Goal: Task Accomplishment & Management: Complete application form

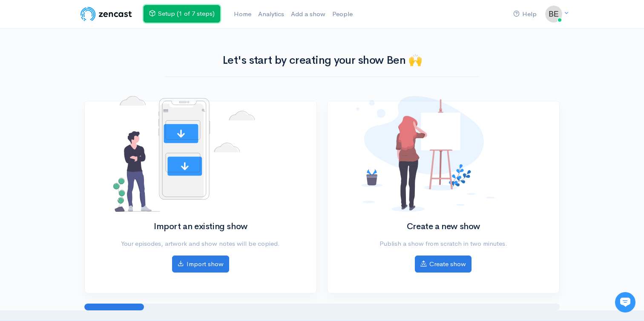
click at [175, 14] on link "Setup (1 of 7 steps)" at bounding box center [182, 13] width 77 height 17
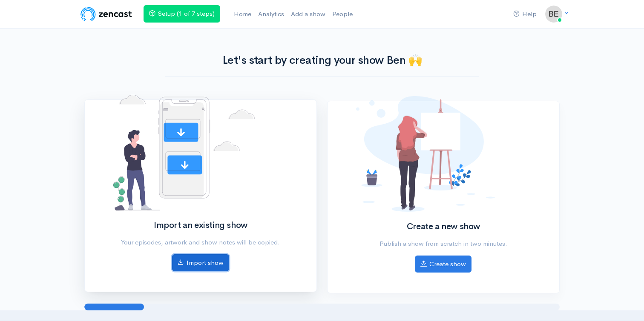
click at [206, 268] on link "Import show" at bounding box center [200, 263] width 57 height 17
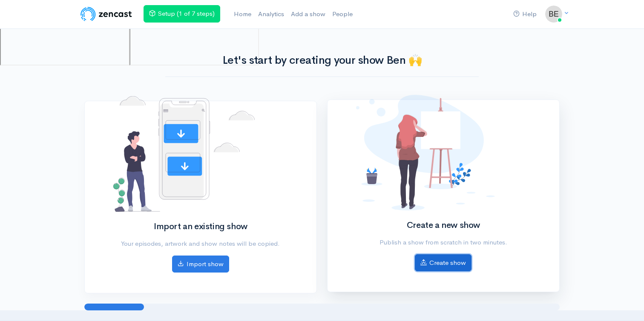
click at [449, 255] on link "Create show" at bounding box center [443, 263] width 57 height 17
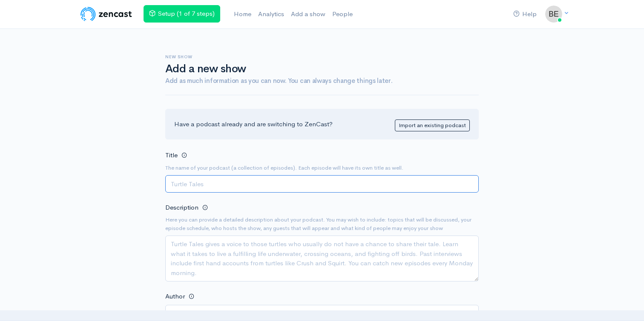
click at [240, 181] on input "Title" at bounding box center [321, 183] width 313 height 17
click at [267, 189] on input "Title" at bounding box center [321, 183] width 313 height 17
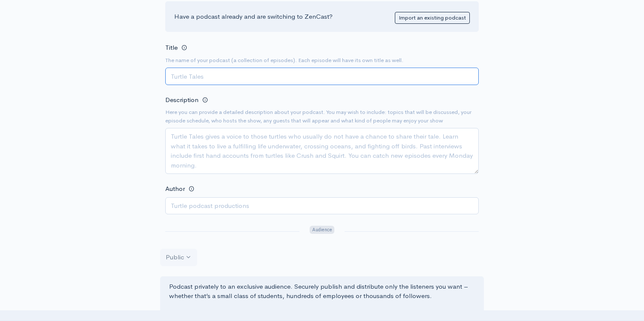
scroll to position [115, 0]
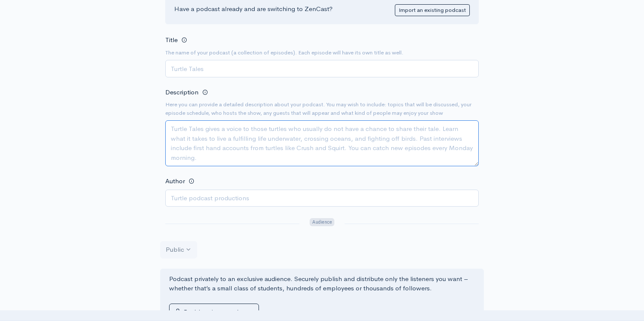
click at [278, 161] on textarea "Description" at bounding box center [321, 144] width 313 height 46
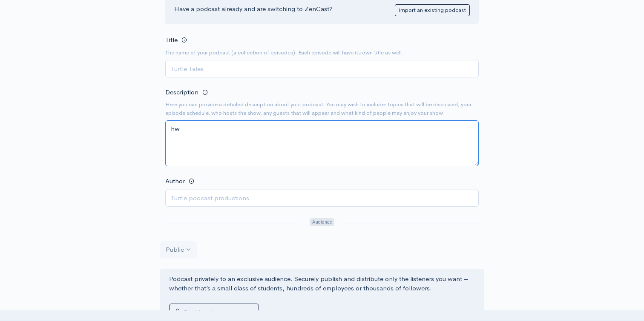
type textarea "h"
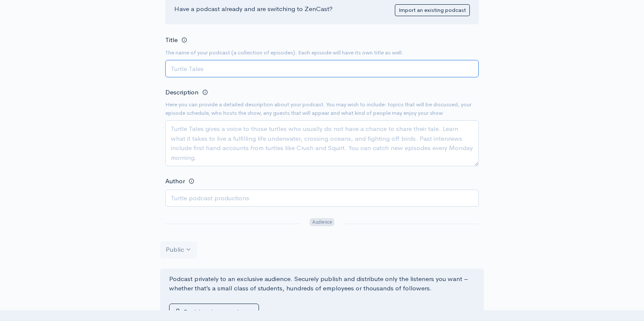
click at [224, 68] on input "Title" at bounding box center [321, 68] width 313 height 17
type input "S"
click at [333, 72] on input "Title" at bounding box center [321, 68] width 313 height 17
type input "s"
type input "Sequel Church"
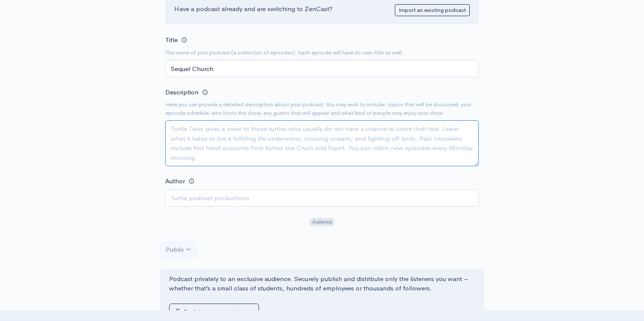
click at [235, 147] on textarea "Description" at bounding box center [321, 144] width 313 height 46
click at [210, 196] on input "Author" at bounding box center [321, 198] width 313 height 17
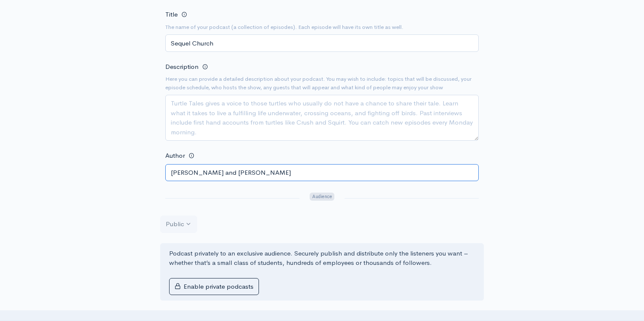
scroll to position [106, 0]
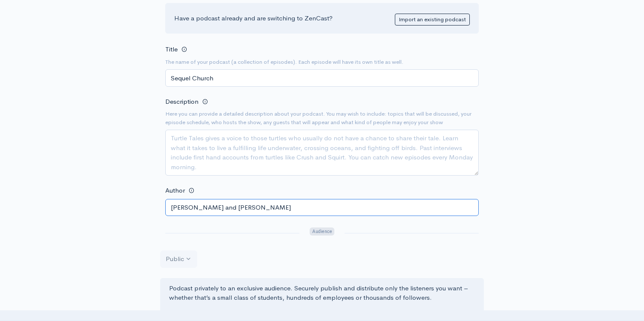
type input "[PERSON_NAME] and [PERSON_NAME]"
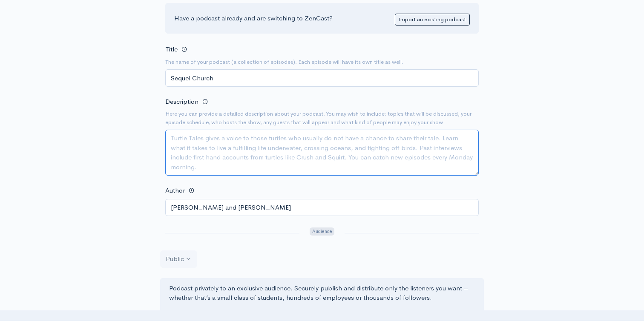
click at [221, 144] on textarea "Description" at bounding box center [321, 153] width 313 height 46
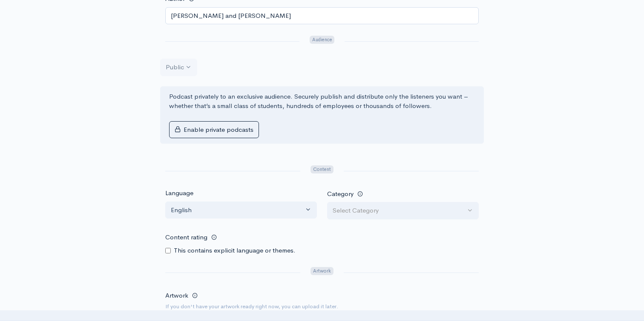
scroll to position [307, 0]
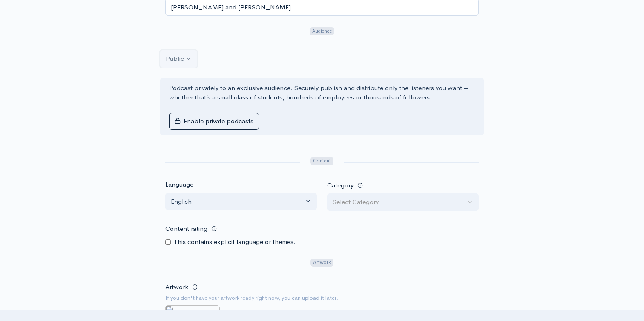
click at [168, 61] on div "Public" at bounding box center [175, 59] width 18 height 10
click at [182, 61] on div "Public" at bounding box center [175, 59] width 18 height 10
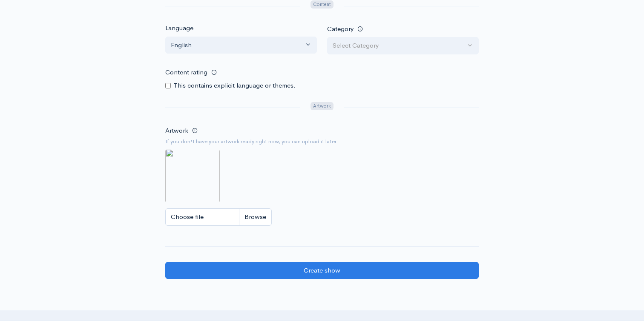
scroll to position [470, 0]
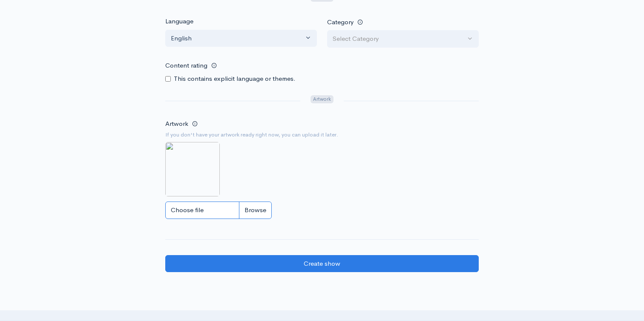
click at [253, 210] on input "Choose file" at bounding box center [218, 210] width 106 height 17
click at [263, 212] on input "Choose file" at bounding box center [218, 210] width 106 height 17
type input "C:\fakepath\475286316_122106790742729544_8248411467821305940_n.jpg"
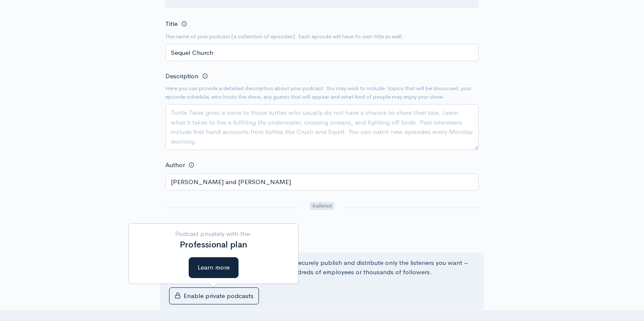
scroll to position [131, 0]
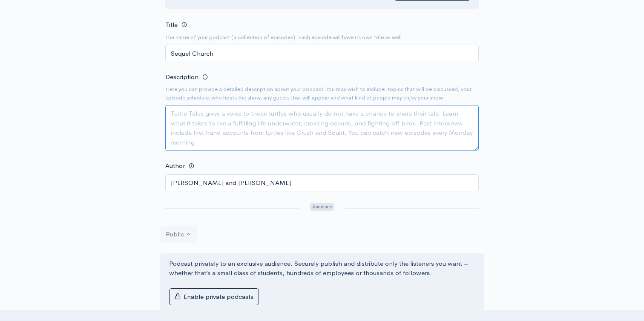
click at [221, 136] on textarea "Description" at bounding box center [321, 128] width 313 height 46
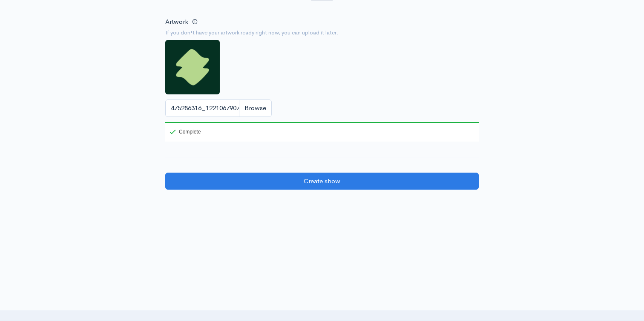
scroll to position [592, 0]
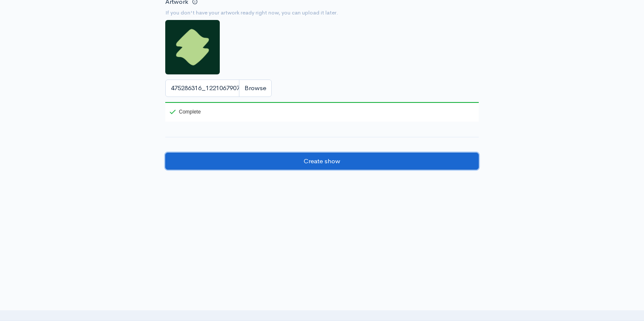
click at [233, 158] on input "Create show" at bounding box center [321, 161] width 313 height 17
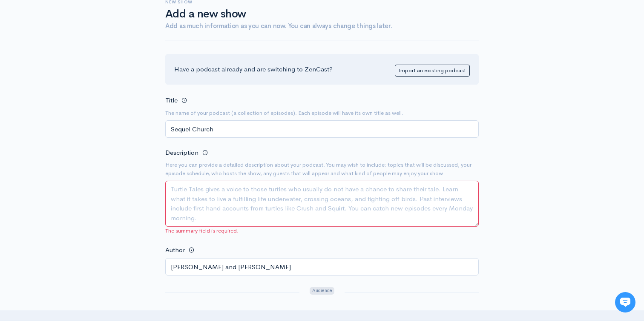
click at [220, 216] on textarea "Description" at bounding box center [321, 204] width 313 height 46
click at [233, 210] on textarea "Description" at bounding box center [321, 204] width 313 height 46
click at [276, 218] on textarea "Description" at bounding box center [321, 204] width 313 height 46
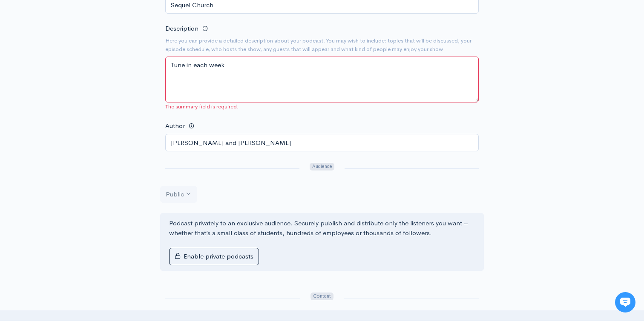
scroll to position [75, 0]
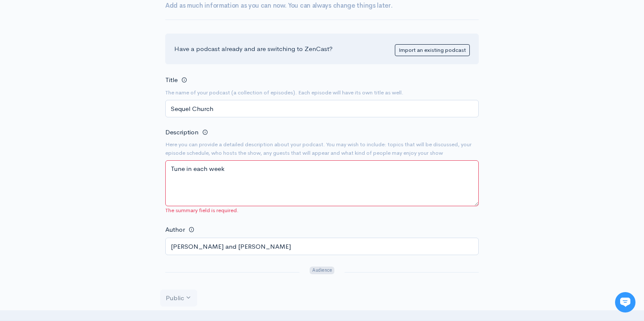
click at [223, 167] on textarea "Tune in each week" at bounding box center [321, 184] width 313 height 46
paste textarea "Welcome to the weekly podcast of Sequel Church. Each Sunday, we gather to explo…"
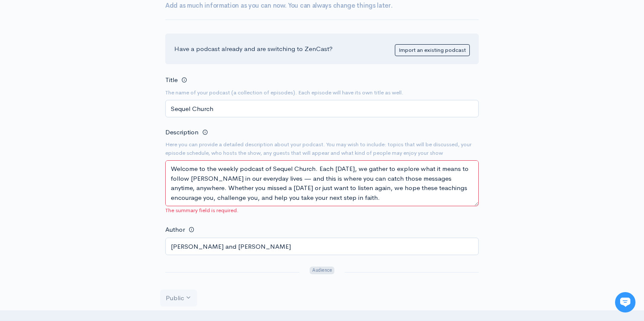
scroll to position [15, 0]
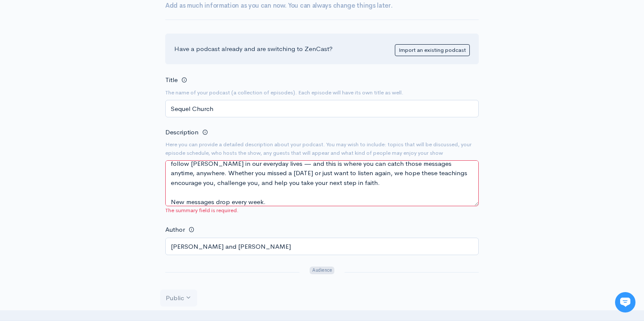
click at [223, 167] on textarea "Welcome to the weekly podcast of Sequel Church. Each Sunday, we gather to explo…" at bounding box center [321, 184] width 313 height 46
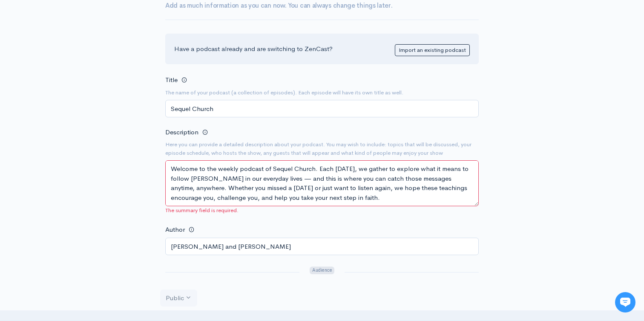
click at [246, 179] on textarea "Welcome to the weekly podcast of Sequel Church. Each Sunday, we gather to explo…" at bounding box center [321, 184] width 313 height 46
click at [319, 168] on textarea "Welcome to the weekly podcast of Sequel Church. Each Sunday, we gather to explo…" at bounding box center [321, 184] width 313 height 46
click at [319, 169] on textarea "Welcome to the weekly podcast of Sequel Church. Each Sunday, we gather to explo…" at bounding box center [321, 184] width 313 height 46
click at [240, 172] on textarea "Welcome to the weekly podcast of Sequel Church. sEach Sunday, we gather to expl…" at bounding box center [321, 184] width 313 height 46
click at [171, 167] on textarea "Welcome to the weekly podcast of Sequel Church. sEach Sunday, we gather to expl…" at bounding box center [321, 184] width 313 height 46
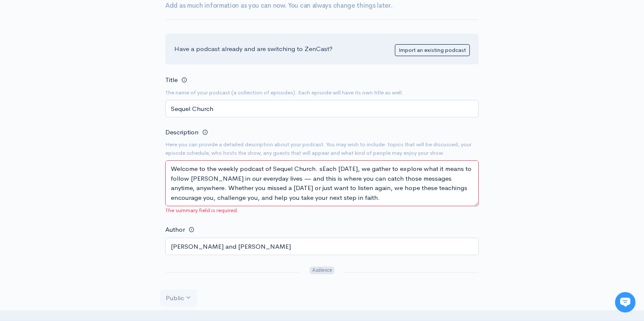
paste textarea "We believe the story of Jesus is still being written in people’s lives today."
click at [171, 167] on textarea "We believe the story of Jesus is still being written in people’s lives today.We…" at bounding box center [321, 184] width 313 height 46
click at [319, 169] on textarea "Welcome to the weekly podcast of Sequel Church. sEach Sunday, we gather to expl…" at bounding box center [321, 184] width 313 height 46
paste textarea "We believe the story of Jesus is still being written in people’s lives today."
type textarea "Welcome to the weekly podcast of Sequel Church. We believe the story of Jesus i…"
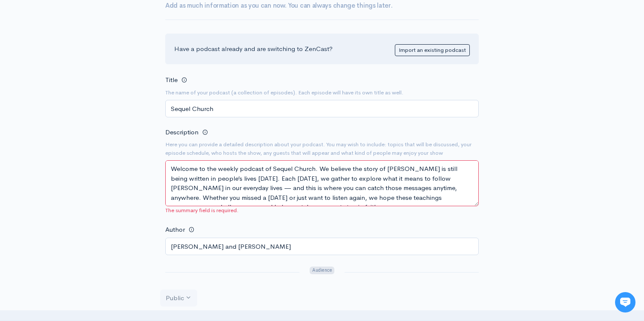
click at [406, 193] on textarea "Welcome to the weekly podcast of Sequel Church. We believe the story of Jesus i…" at bounding box center [321, 184] width 313 height 46
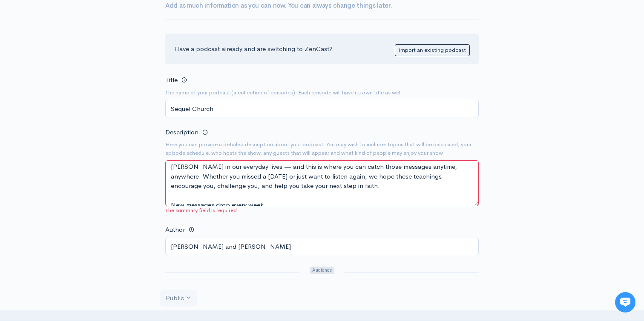
scroll to position [22, 0]
click at [391, 182] on textarea "Welcome to the weekly podcast of Sequel Church. We believe the story of Jesus i…" at bounding box center [321, 184] width 313 height 46
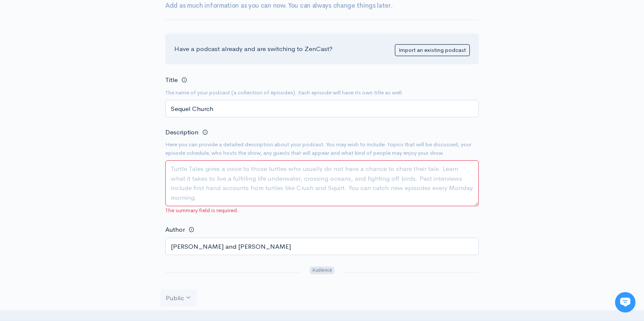
scroll to position [0, 0]
click at [248, 201] on textarea "Description" at bounding box center [321, 184] width 313 height 46
paste textarea "The story of Jesus is still being written — in our lives, our city, and our wor…"
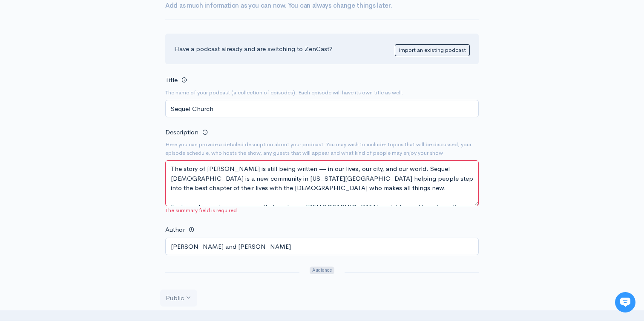
click at [171, 168] on textarea "The story of Jesus is still being written — in our lives, our city, and our wor…" at bounding box center [321, 184] width 313 height 46
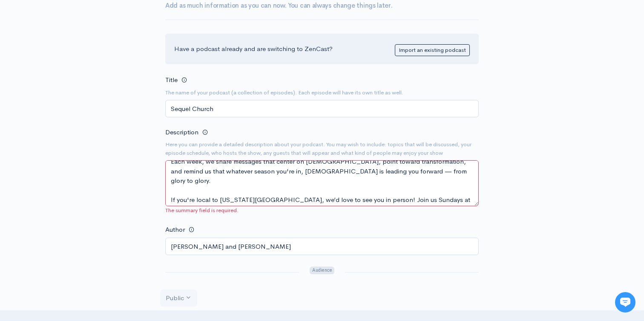
scroll to position [48, 0]
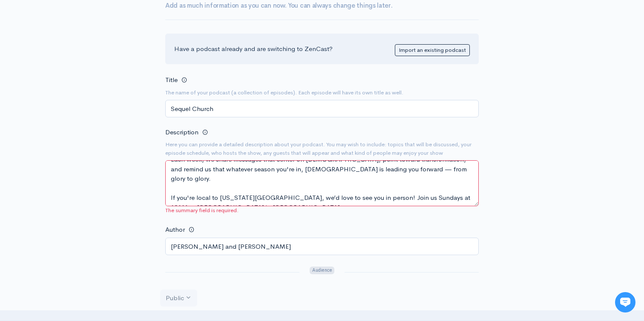
type textarea "The story of Jesus is still being written — in our lives, our city, and our wor…"
click at [257, 276] on div at bounding box center [232, 273] width 144 height 14
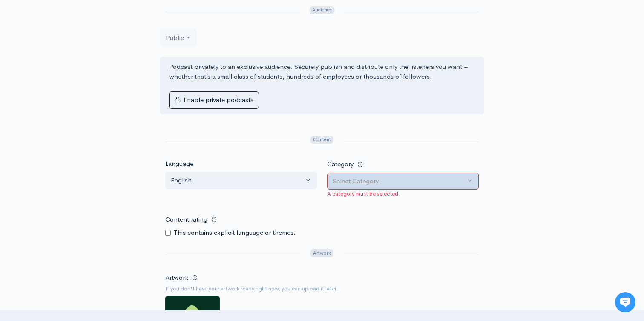
scroll to position [342, 0]
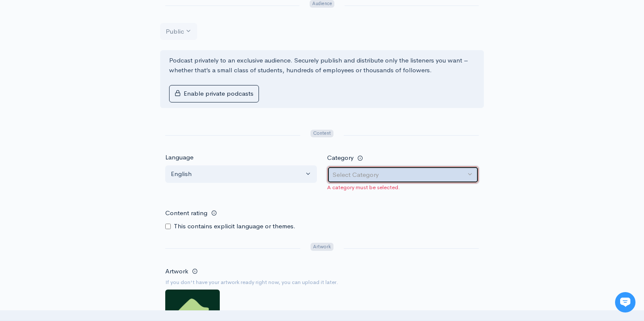
click at [365, 175] on div "Select Category" at bounding box center [399, 175] width 133 height 10
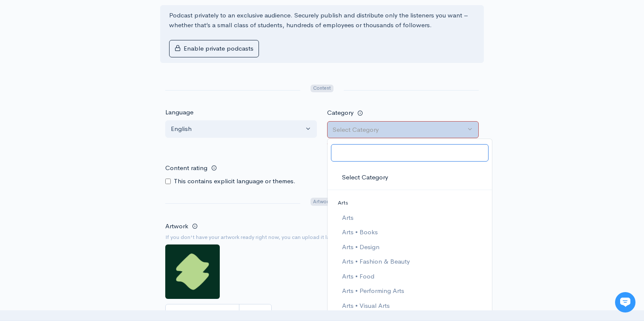
scroll to position [388, 0]
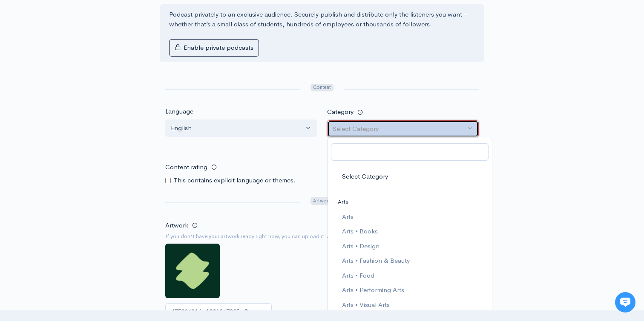
click at [366, 132] on div "Select Category" at bounding box center [399, 129] width 133 height 10
click at [370, 125] on div "Select Category" at bounding box center [399, 129] width 133 height 10
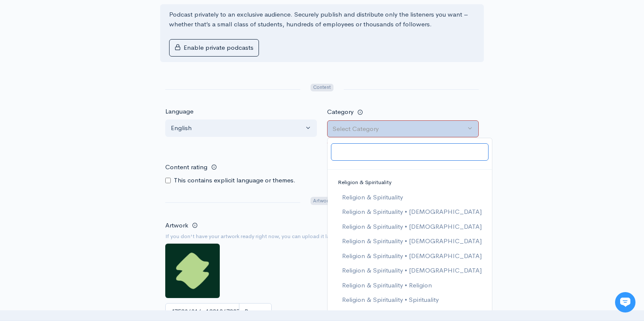
scroll to position [1241, 0]
click at [405, 227] on span "Religion & Spirituality • Christianity" at bounding box center [412, 226] width 140 height 10
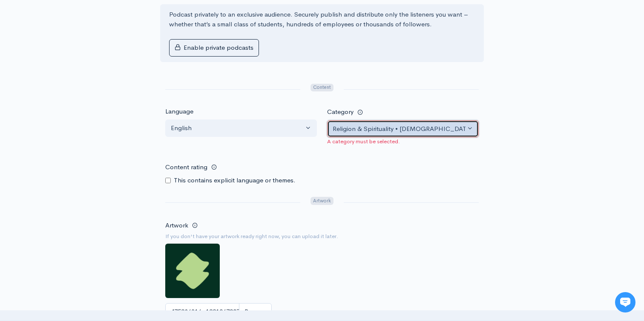
click at [402, 132] on div "Religion & Spirituality • Christianity" at bounding box center [399, 129] width 133 height 10
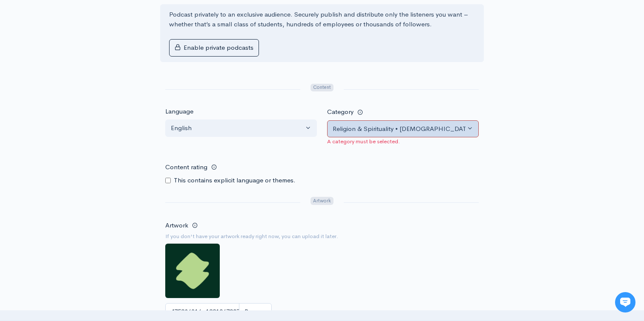
scroll to position [1256, 0]
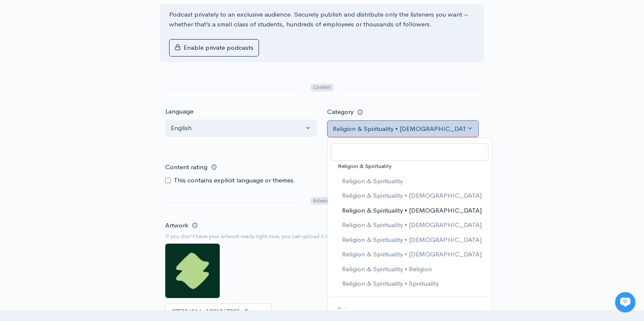
click at [398, 214] on span "Religion & Spirituality • Christianity" at bounding box center [412, 211] width 140 height 10
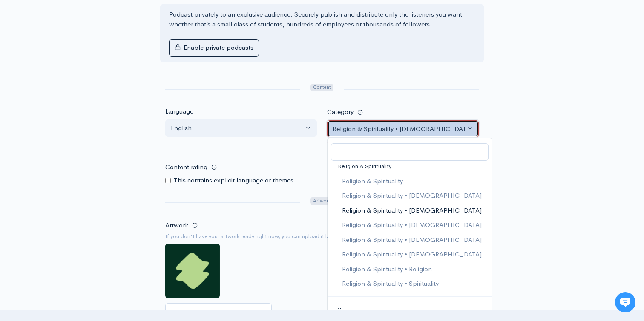
select select "Religion & Spirituality > Christianity"
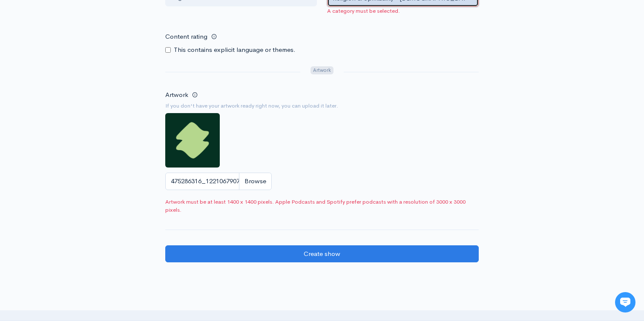
scroll to position [540, 0]
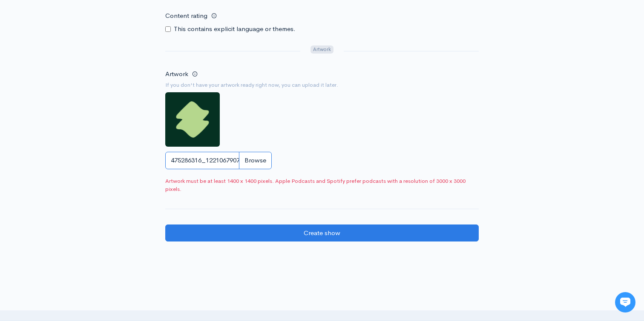
click at [252, 158] on input "475286316_122106790742729544_8248411467821305940_n.jpg" at bounding box center [218, 160] width 106 height 17
type input "C:\fakepath\539451476_17989807103835293_4986395942480735539_n.jpg"
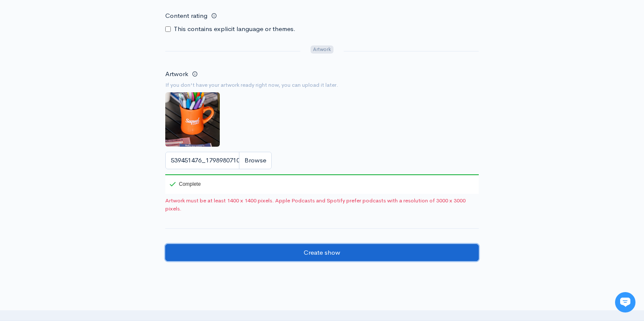
click at [364, 251] on input "Create show" at bounding box center [321, 252] width 313 height 17
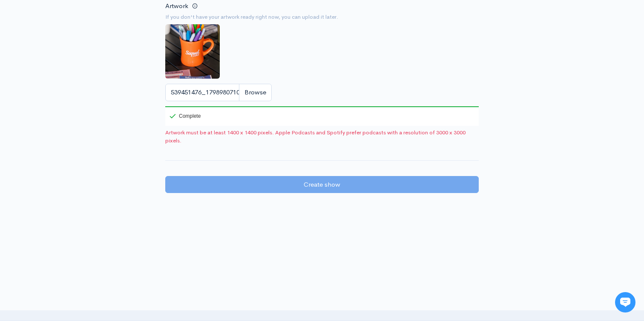
scroll to position [631, 0]
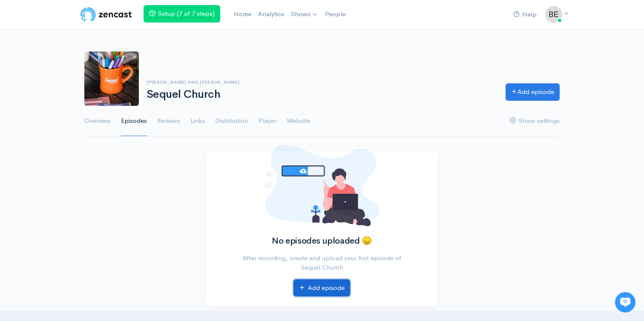
click at [302, 288] on icon at bounding box center [302, 287] width 6 height 6
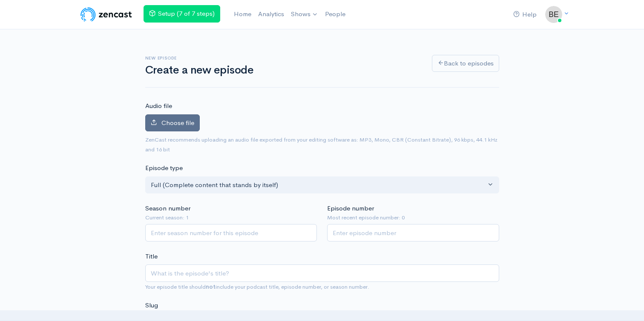
click at [155, 120] on icon at bounding box center [154, 122] width 6 height 6
click at [0, 0] on input "Choose file" at bounding box center [0, 0] width 0 height 0
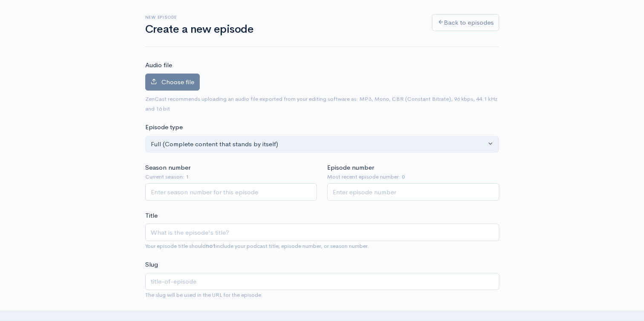
scroll to position [48, 0]
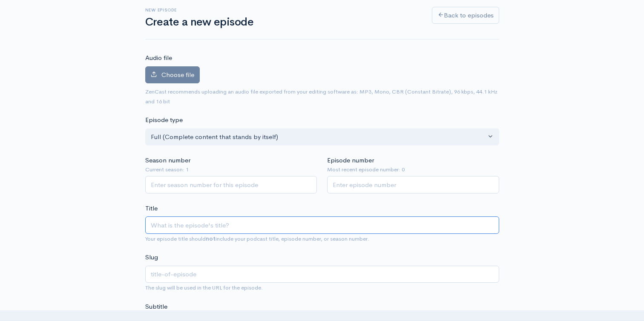
click at [211, 224] on input "Title" at bounding box center [322, 225] width 354 height 17
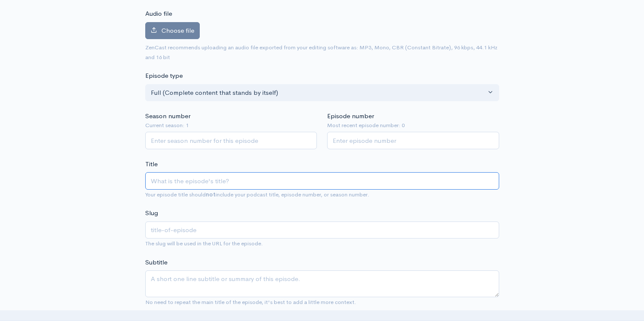
scroll to position [87, 0]
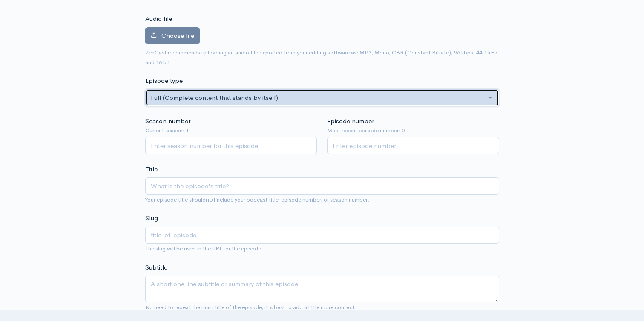
click at [198, 99] on div "Full (Complete content that stands by itself)" at bounding box center [318, 98] width 335 height 10
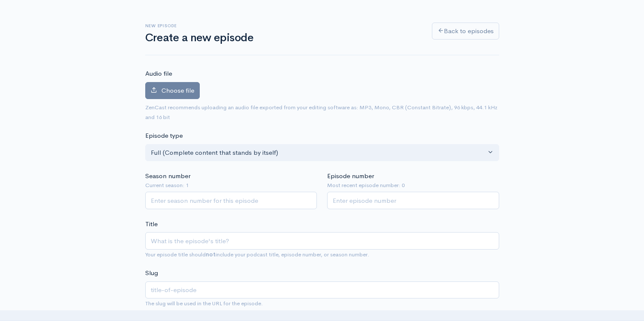
scroll to position [32, 0]
click at [172, 97] on label "Choose file" at bounding box center [172, 91] width 55 height 17
click at [0, 0] on input "Choose file" at bounding box center [0, 0] width 0 height 0
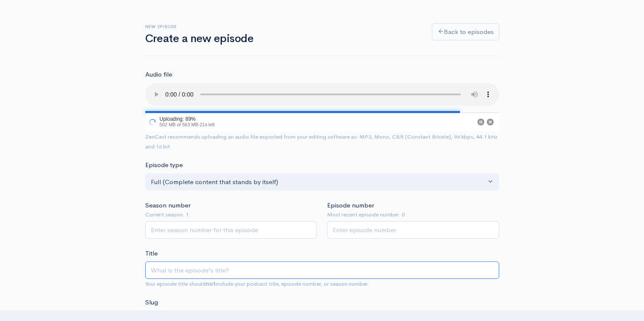
click at [230, 269] on input "Title" at bounding box center [322, 270] width 354 height 17
type input "S"
type input "s"
type input "Sa"
type input "sa"
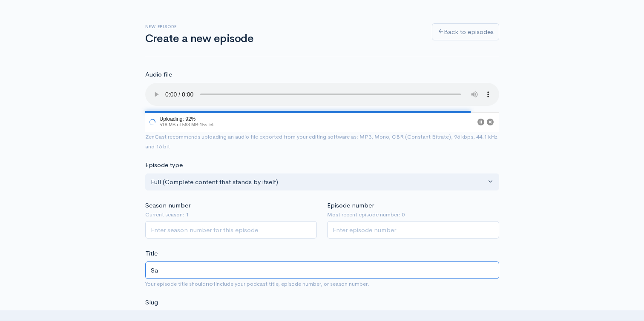
type input "[PERSON_NAME]"
type input "Salt"
type input "salt"
type input "Salt & L"
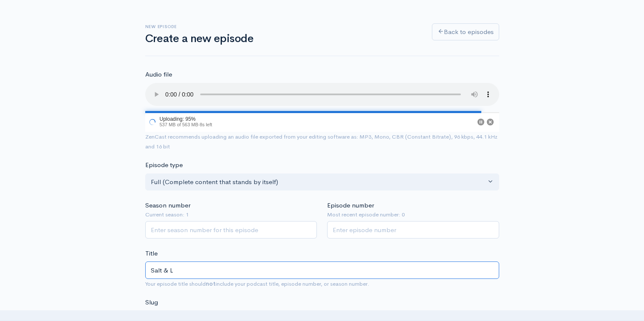
type input "salt-l"
type input "Salt & Li"
type input "salt-li"
type input "Salt & Lig"
type input "salt-lig"
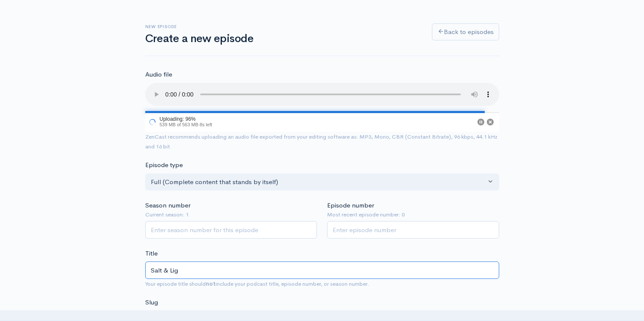
type input "Salt & Ligh"
type input "salt-ligh"
type input "Salt & Light"
type input "salt-light"
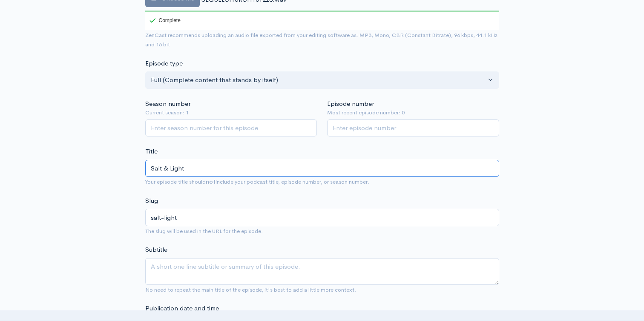
scroll to position [173, 0]
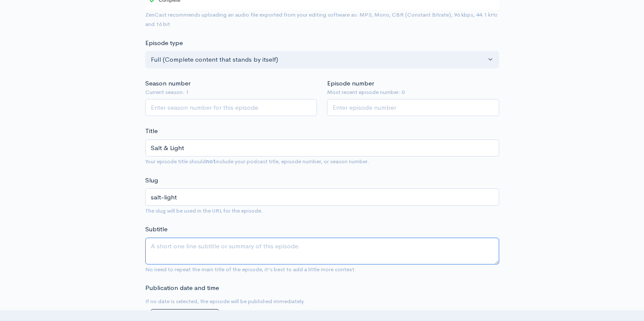
click at [200, 248] on textarea "Subtitle" at bounding box center [322, 251] width 354 height 27
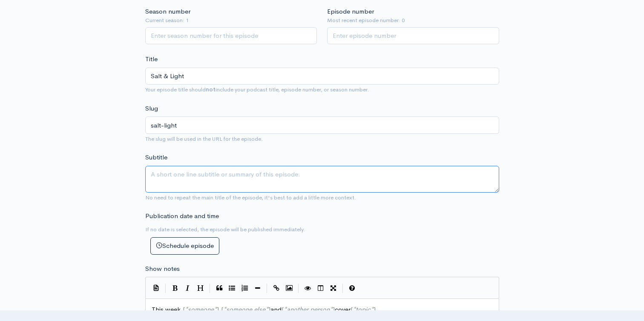
scroll to position [246, 0]
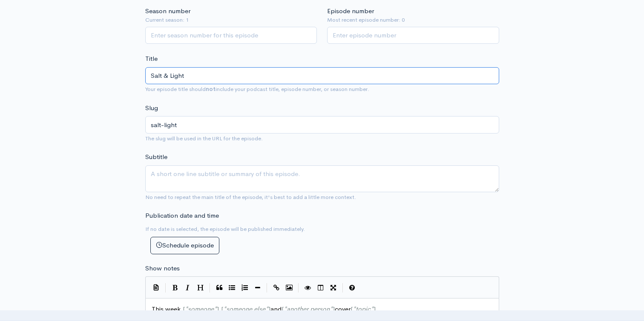
click at [168, 73] on input "Salt & Light" at bounding box center [322, 75] width 354 height 17
type input "Salt a Light"
type input "salt-a-light"
type input "Salt an Light"
type input "salt-an-light"
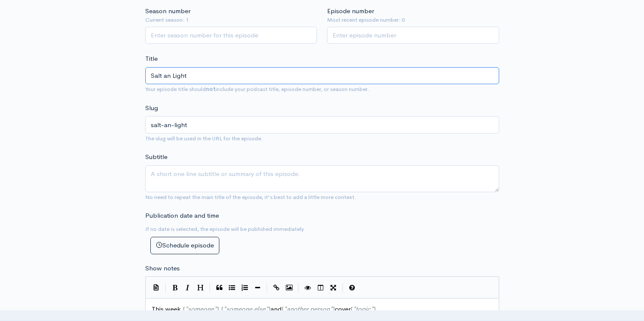
type input "Salt and Light"
type input "salt-and-light"
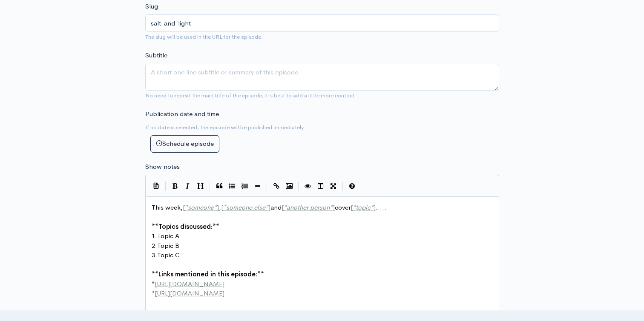
scroll to position [342, 0]
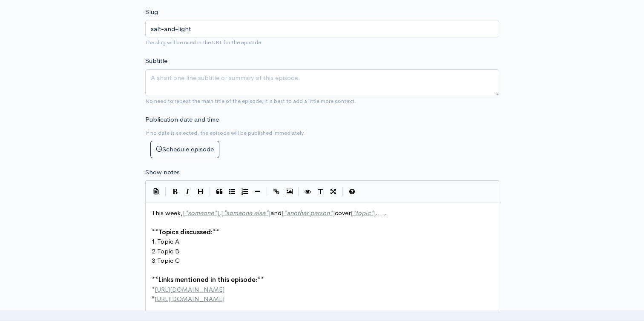
type input "Salt and Light"
click at [187, 242] on pre "1. Topic A" at bounding box center [322, 242] width 344 height 10
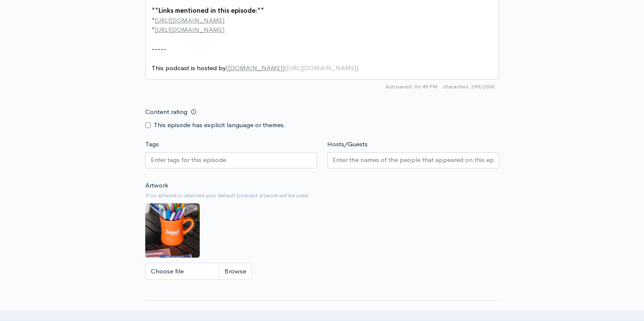
scroll to position [611, 0]
click at [203, 168] on div at bounding box center [231, 161] width 172 height 16
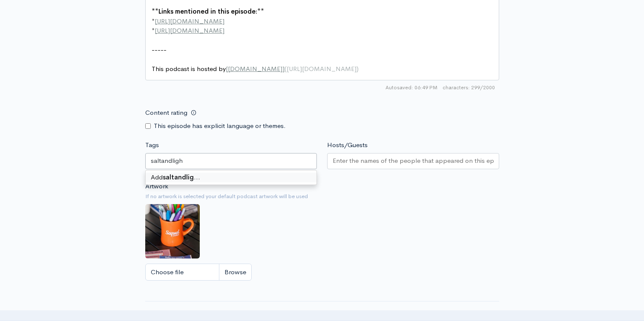
type input "saltandlight"
type input "[DEMOGRAPHIC_DATA]"
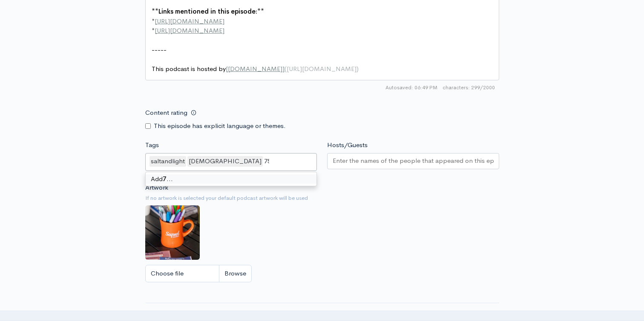
type input "757"
click at [357, 162] on input "Hosts/Guests" at bounding box center [413, 161] width 161 height 10
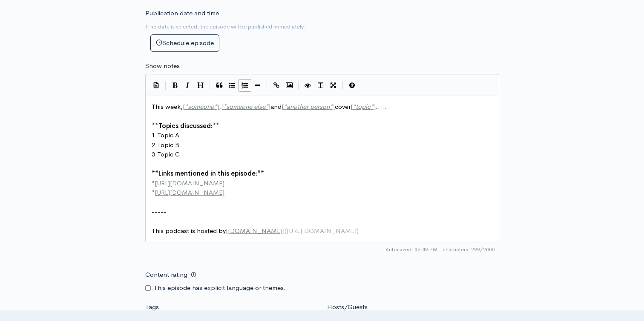
scroll to position [434, 0]
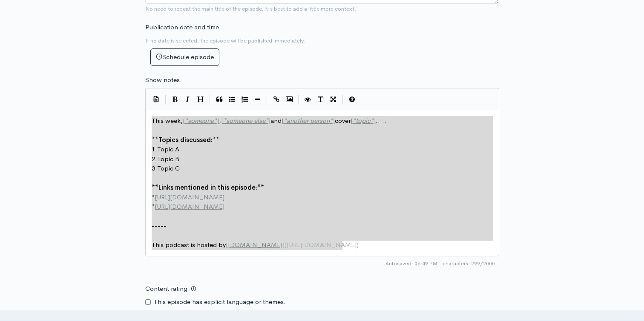
type textarea "This week, [*someone*], [*someone else*] and [*another person*] cover [*topic*]…"
drag, startPoint x: 353, startPoint y: 241, endPoint x: 146, endPoint y: 117, distance: 240.8
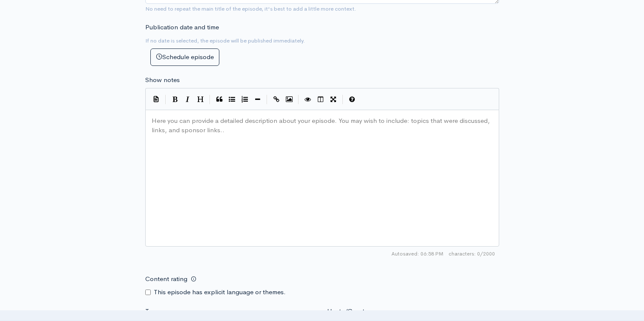
click at [72, 131] on div "New episode Create a new episode Back to episodes Audio file Choose file SEQUEL…" at bounding box center [322, 64] width 644 height 939
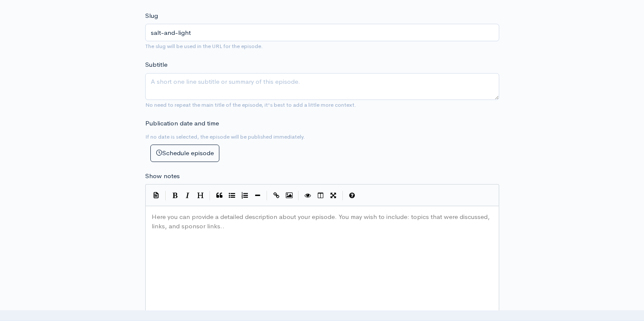
scroll to position [338, 0]
click at [177, 89] on textarea "Subtitle" at bounding box center [322, 87] width 354 height 27
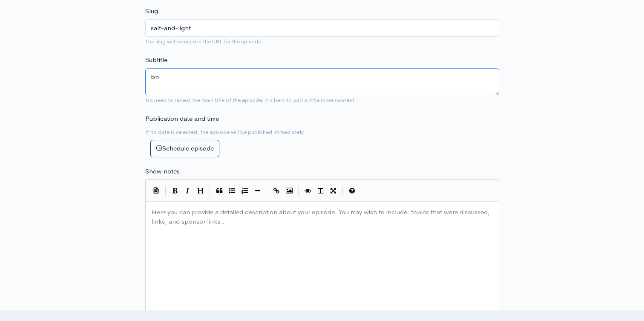
scroll to position [334, 0]
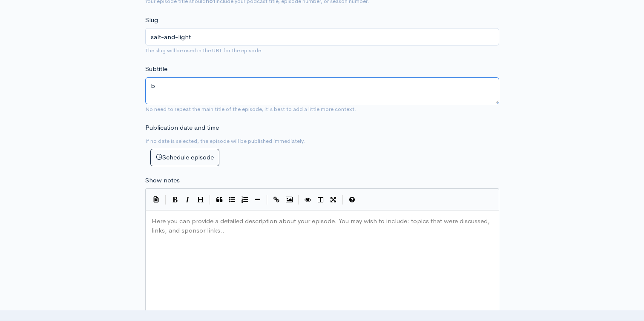
click at [182, 80] on textarea "b" at bounding box center [322, 90] width 354 height 27
click at [182, 80] on textarea "bb" at bounding box center [322, 90] width 354 height 27
click at [182, 80] on textarea "b b" at bounding box center [322, 90] width 354 height 27
type textarea "b jhhi7hoo7ikl7uklb b"
drag, startPoint x: 232, startPoint y: 92, endPoint x: 0, endPoint y: 86, distance: 231.7
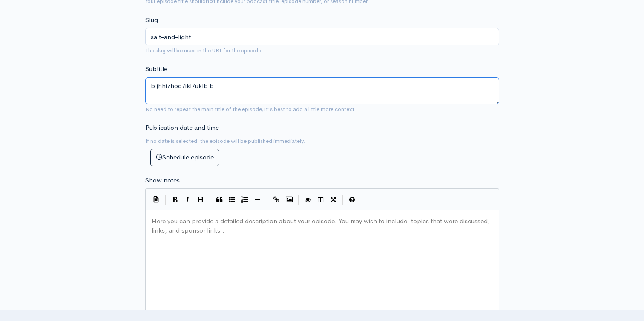
click at [0, 86] on div "New episode Create a new episode Back to episodes Audio file Choose file SEQUEL…" at bounding box center [322, 165] width 644 height 939
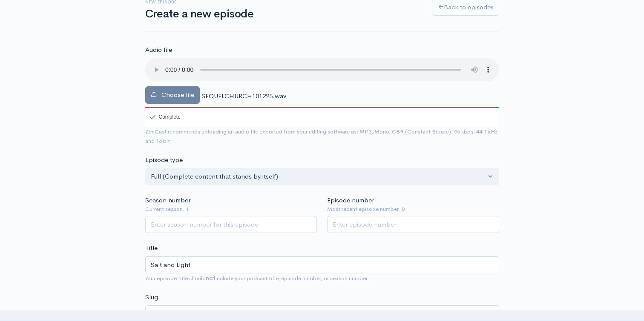
scroll to position [0, 0]
